Goal: Find specific page/section: Find specific page/section

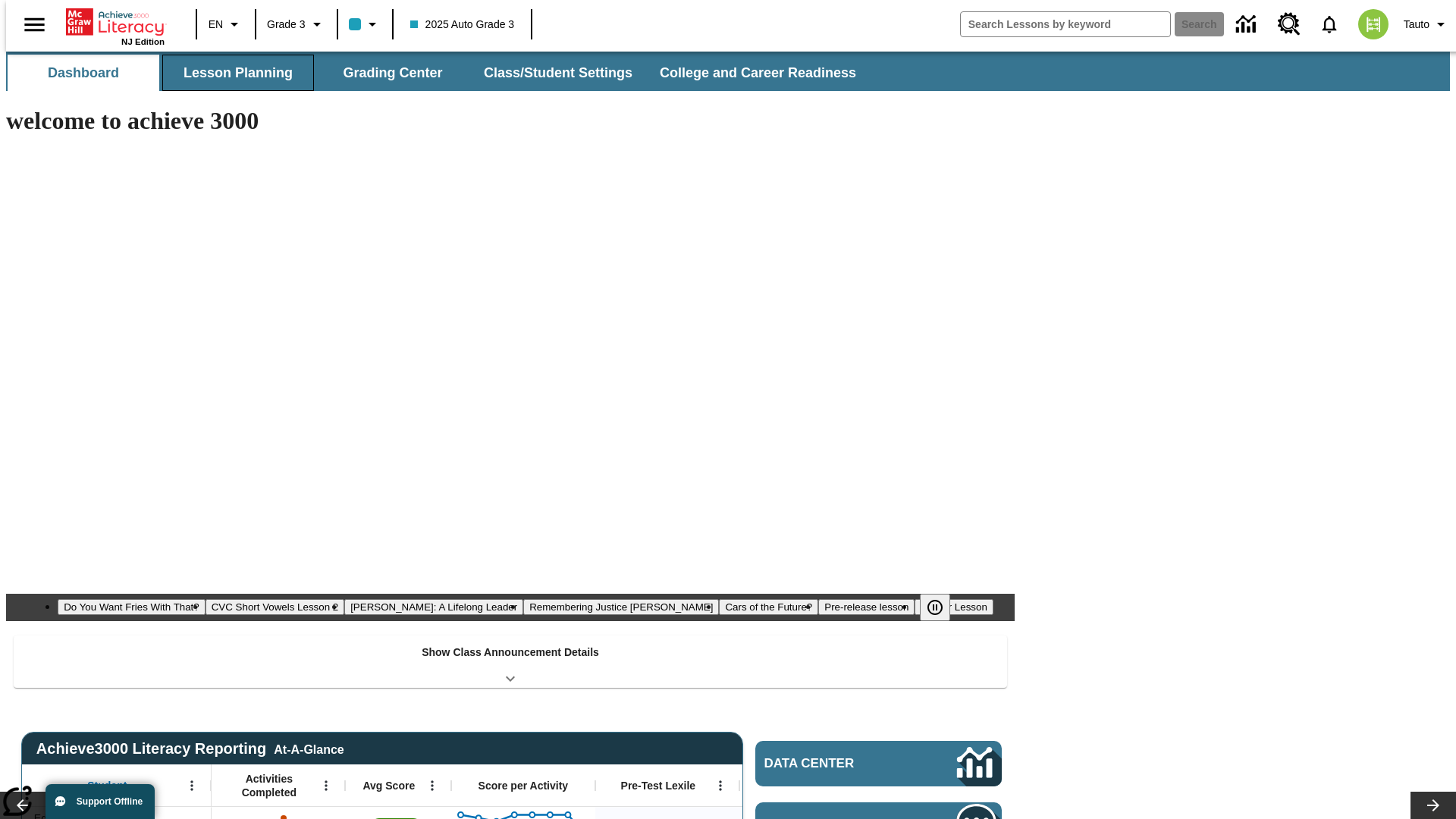
click at [232, 73] on button "Lesson Planning" at bounding box center [238, 73] width 152 height 36
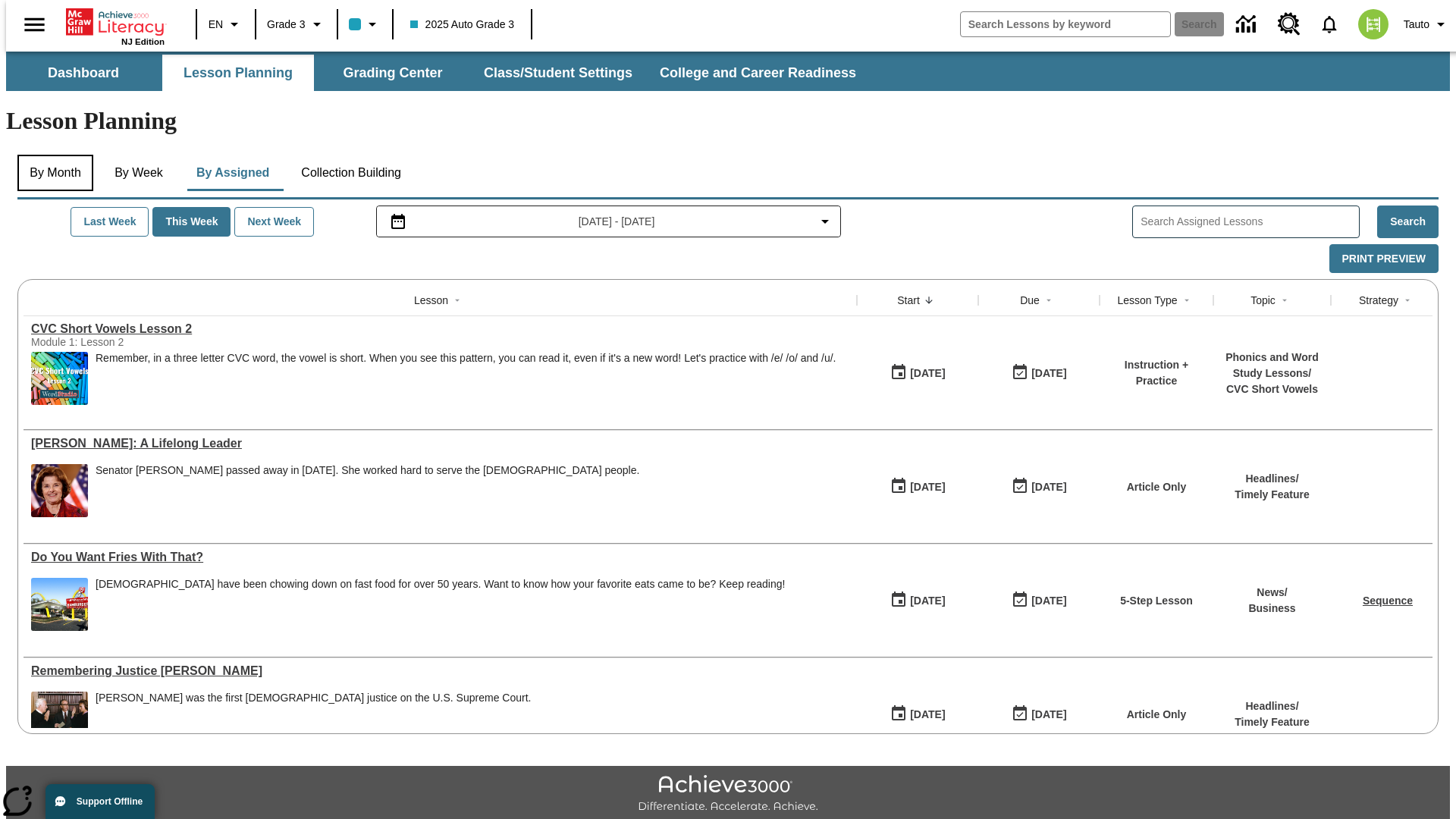
click at [51, 155] on button "By Month" at bounding box center [55, 173] width 75 height 36
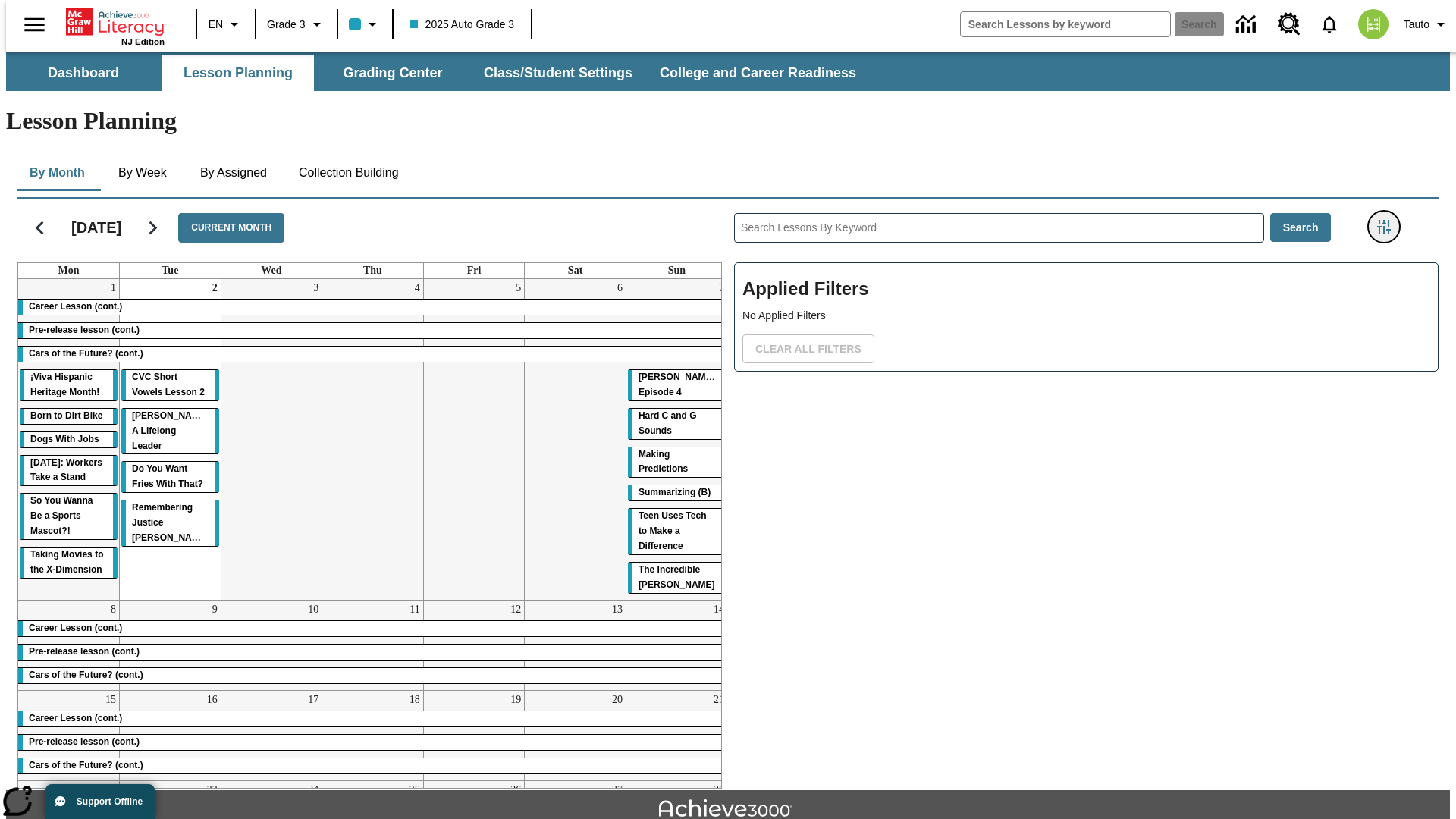
click at [1389, 220] on icon "Filters Side menu" at bounding box center [1383, 226] width 14 height 14
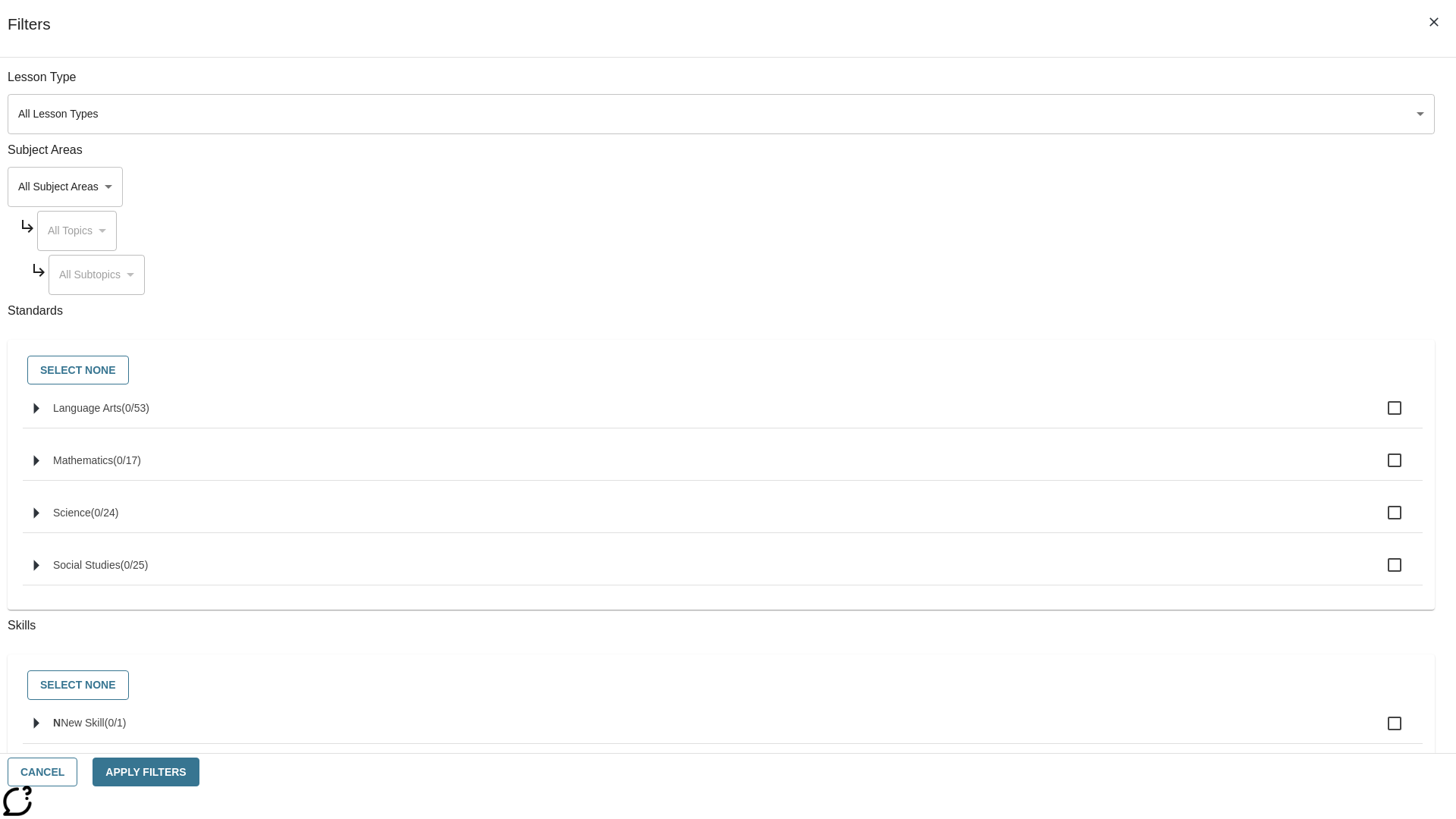
click at [1092, 114] on body "Skip to main content NJ Edition EN Grade 3 2025 Auto Grade 3 Search 0 Tauto Das…" at bounding box center [728, 470] width 1444 height 836
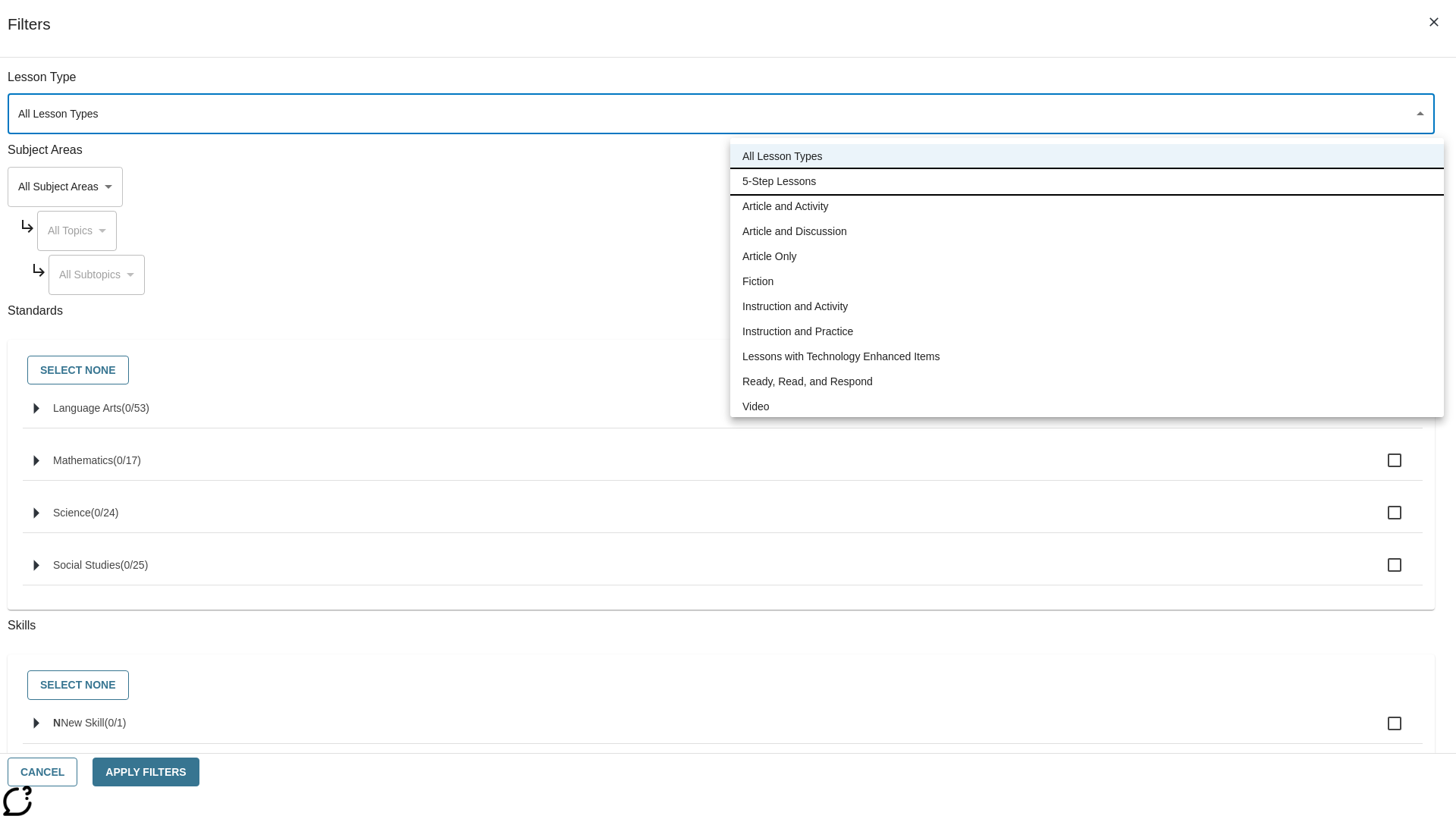
click at [1087, 181] on li "5-Step Lessons" at bounding box center [1087, 182] width 713 height 25
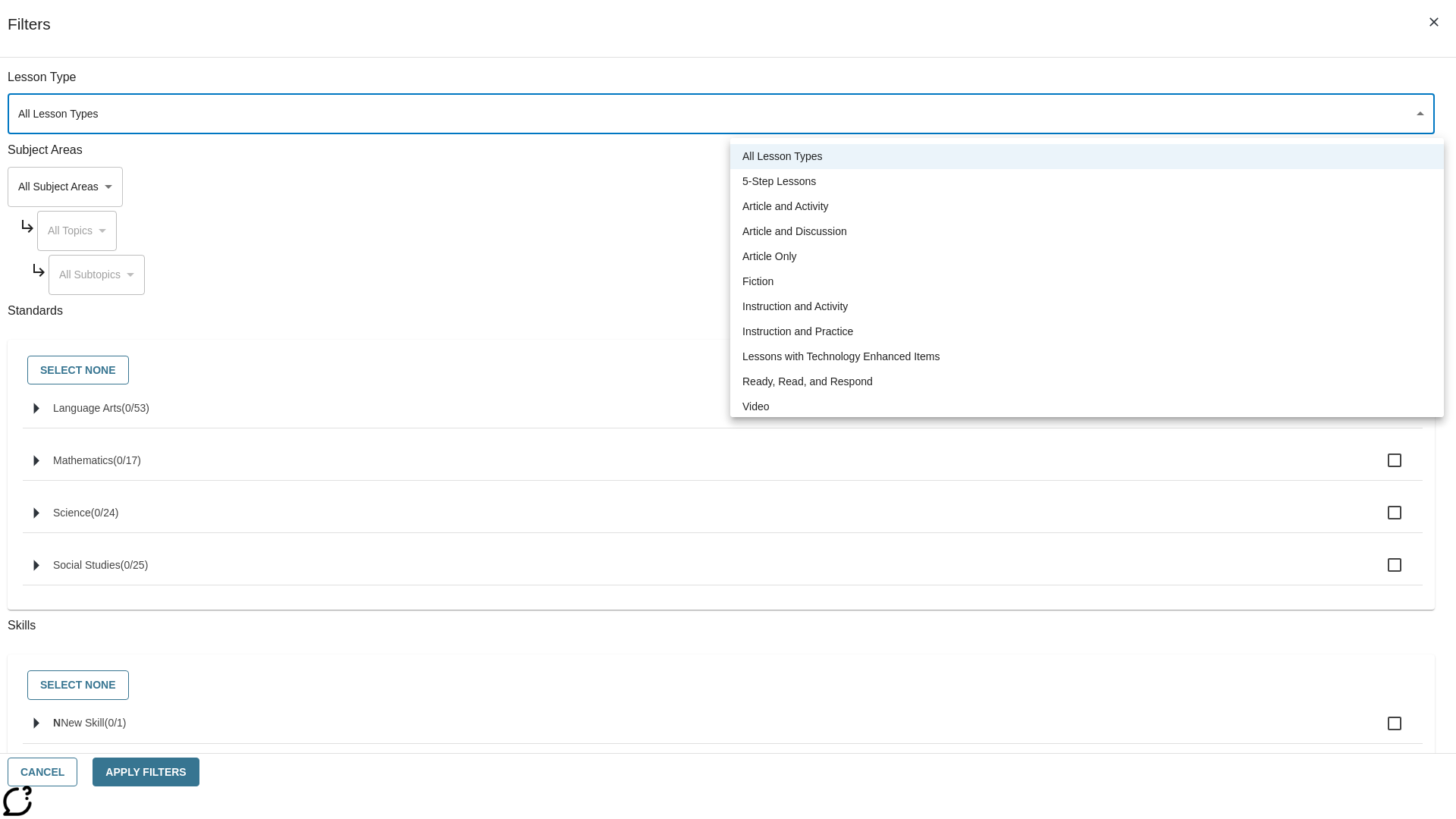
type input "1"
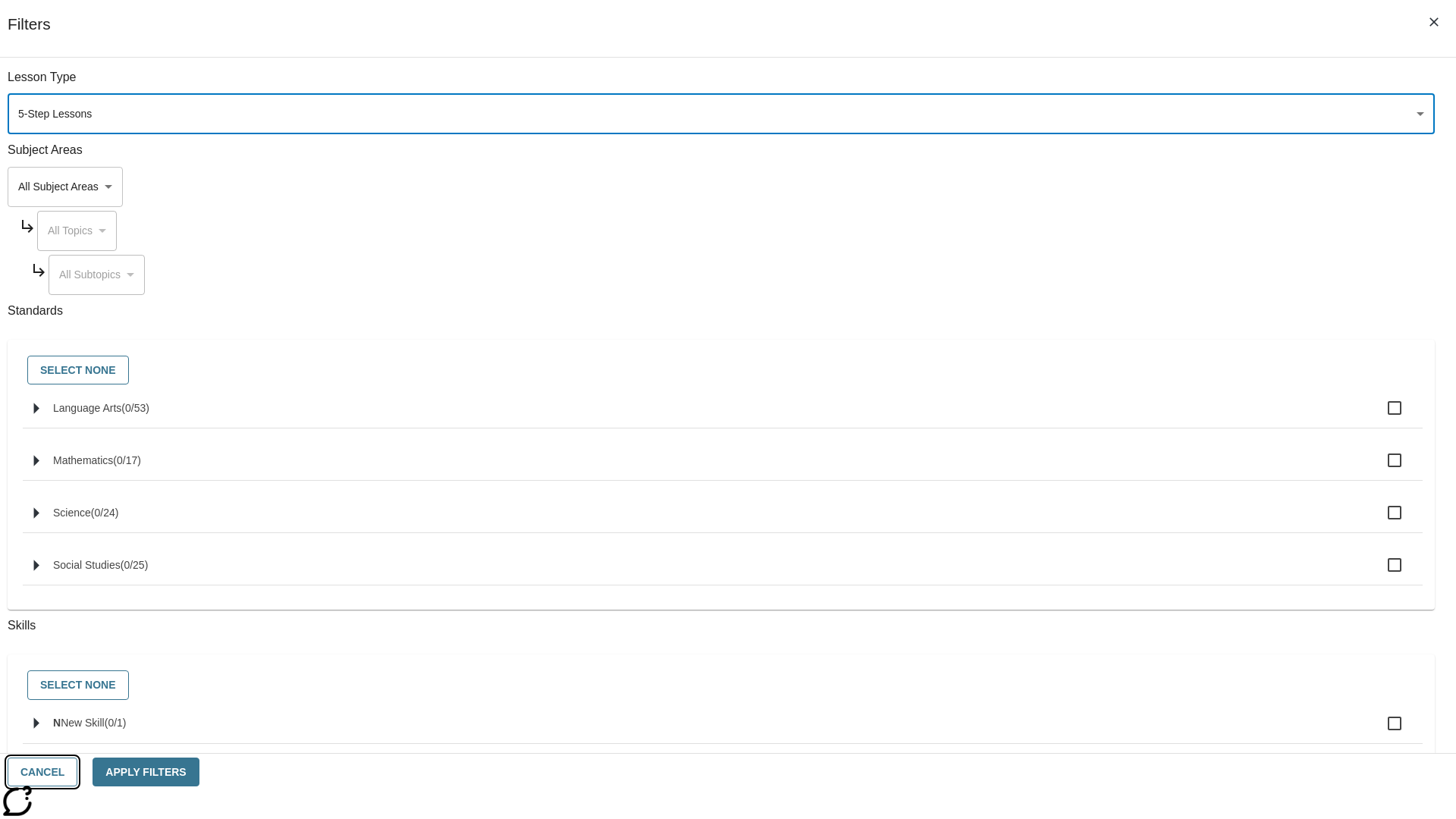
click at [77, 773] on button "Cancel" at bounding box center [42, 773] width 70 height 30
click at [1389, 220] on icon "Filters Side menu" at bounding box center [1383, 226] width 14 height 14
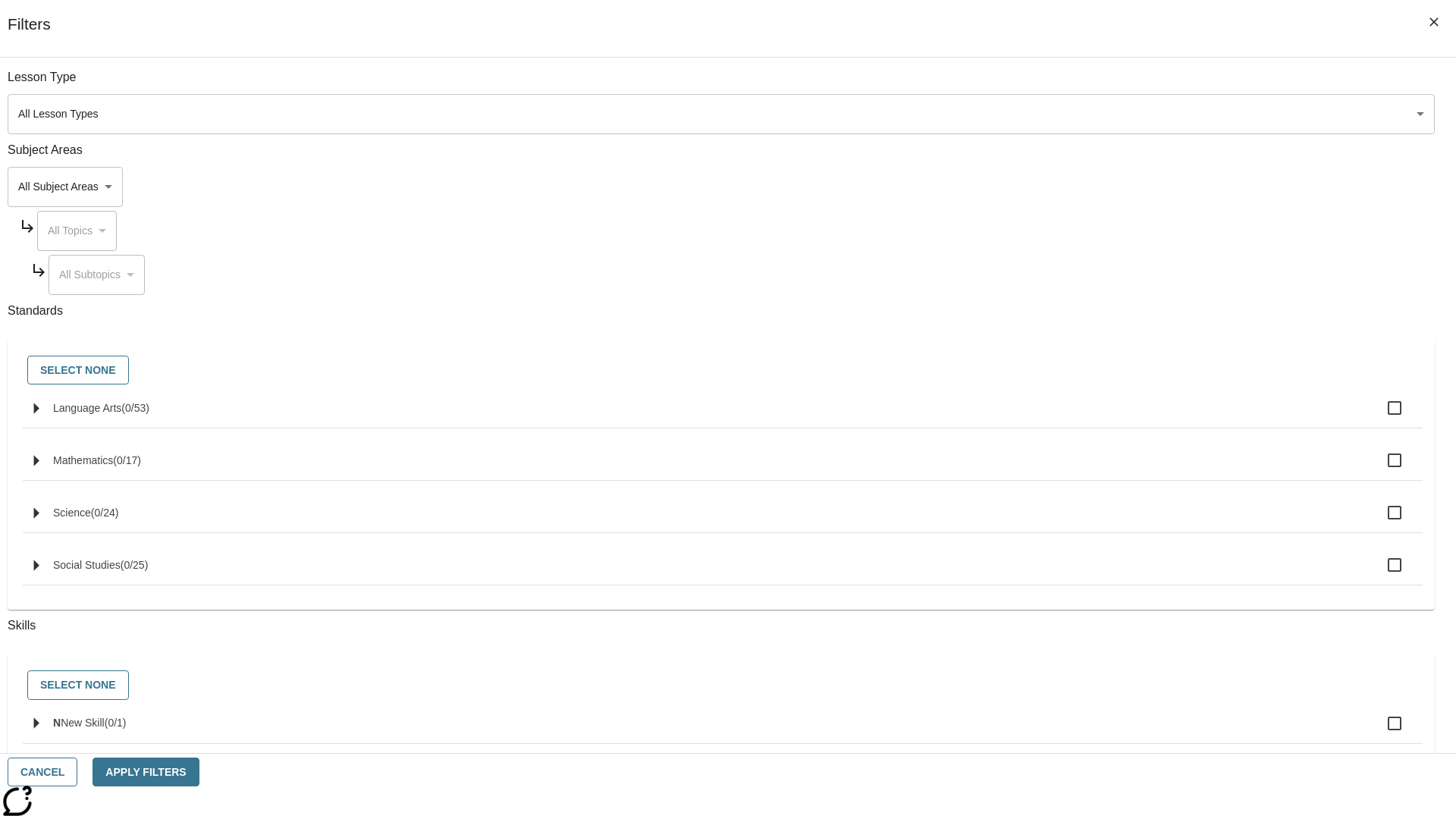
click at [1092, 114] on body "Skip to main content NJ Edition EN Grade 3 2025 Auto Grade 3 Search 0 Tauto Das…" at bounding box center [728, 470] width 1444 height 836
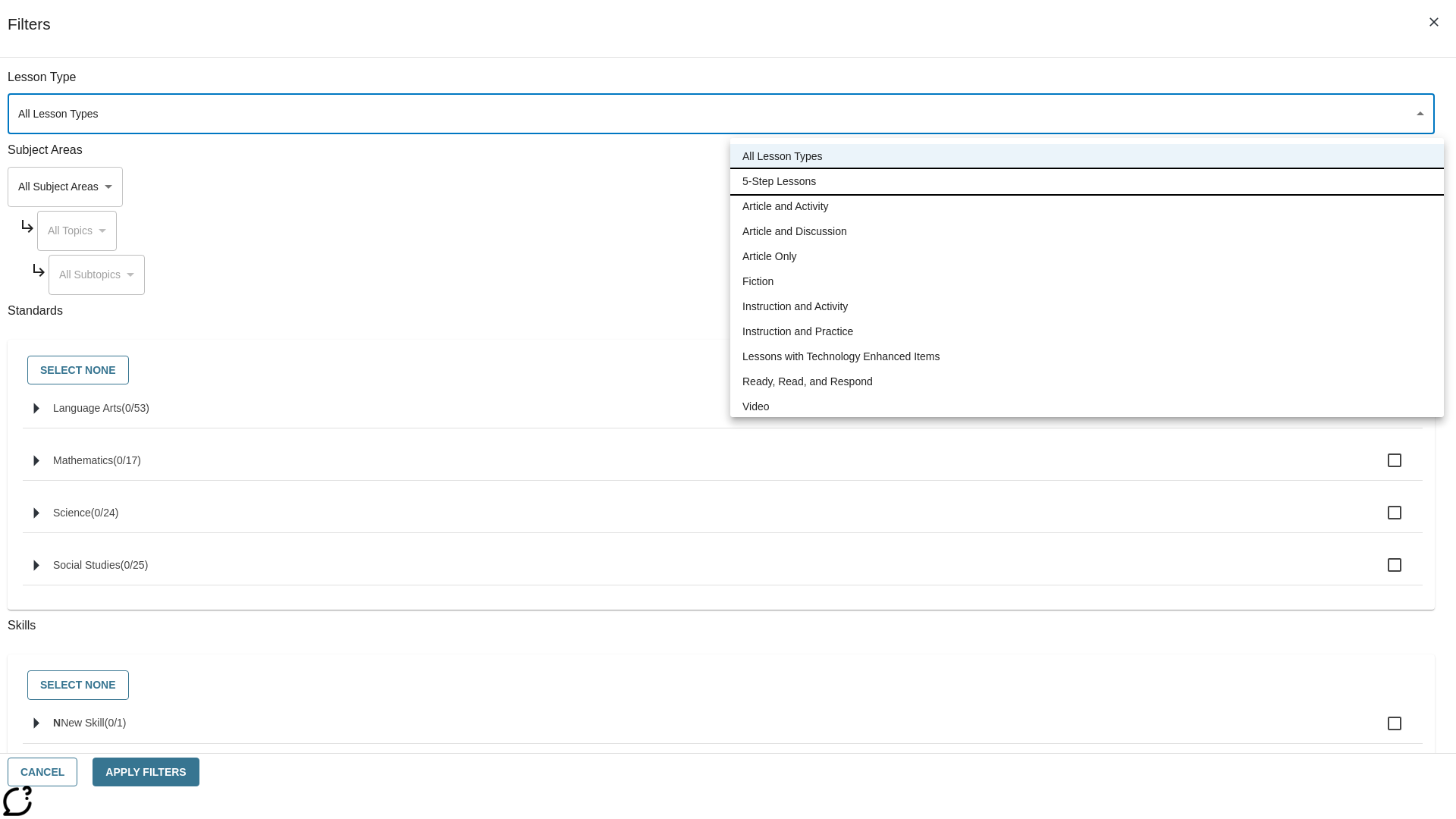
click at [1087, 181] on li "5-Step Lessons" at bounding box center [1087, 182] width 713 height 25
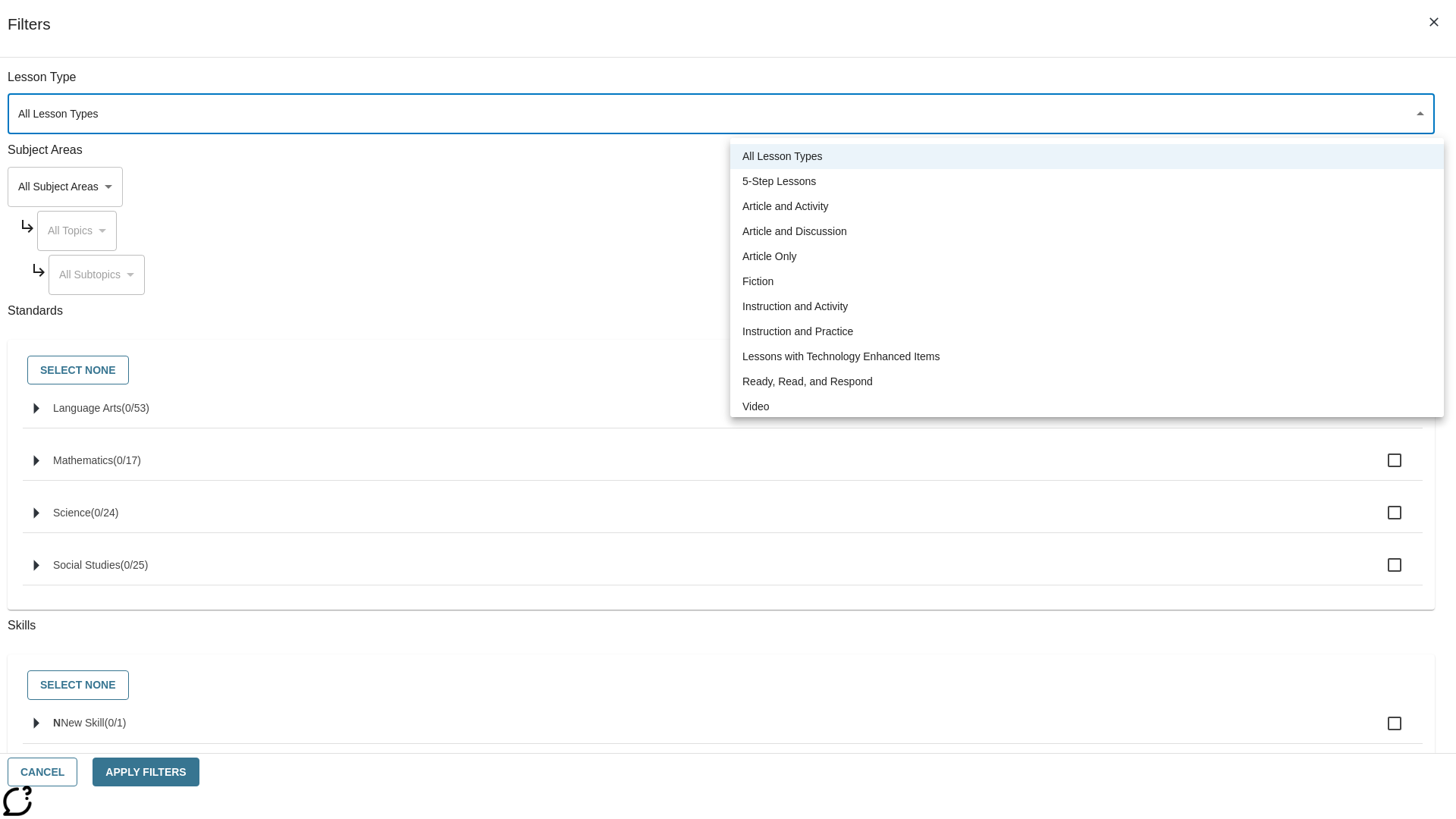
type input "1"
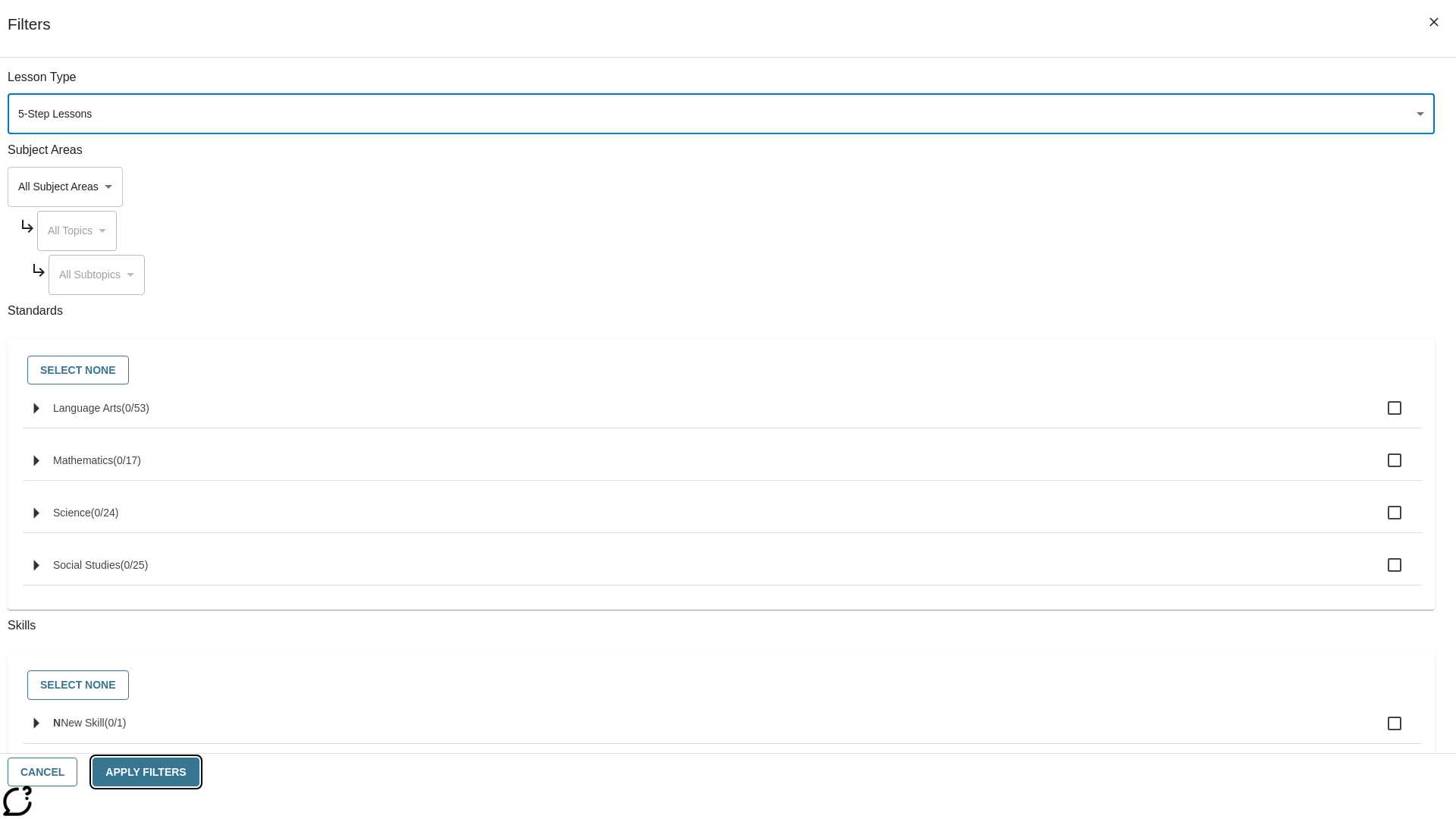
click at [199, 773] on button "Apply Filters" at bounding box center [145, 773] width 106 height 30
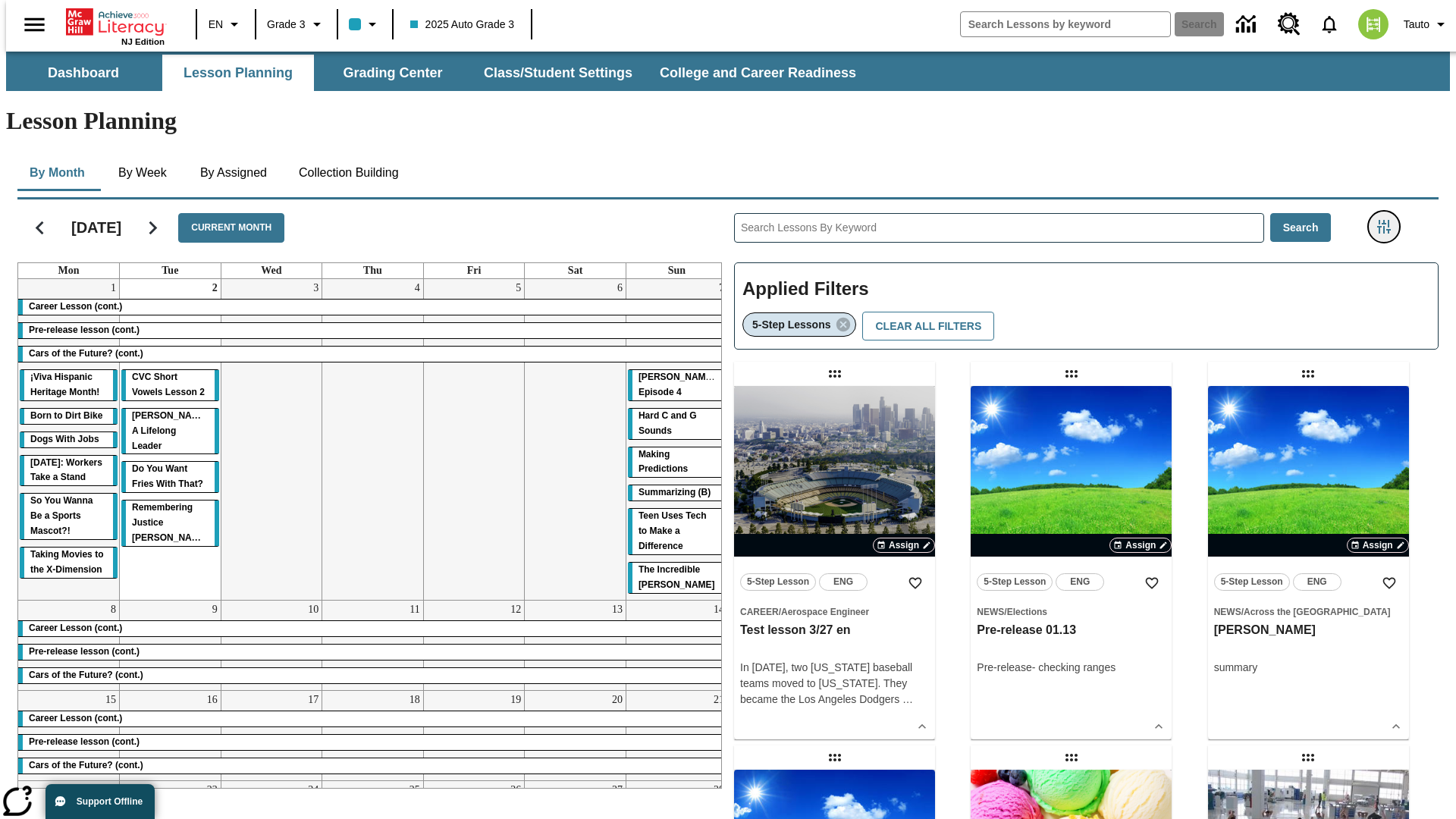
click at [1389, 220] on icon "Filters Side menu" at bounding box center [1383, 226] width 14 height 14
